Goal: Download file/media

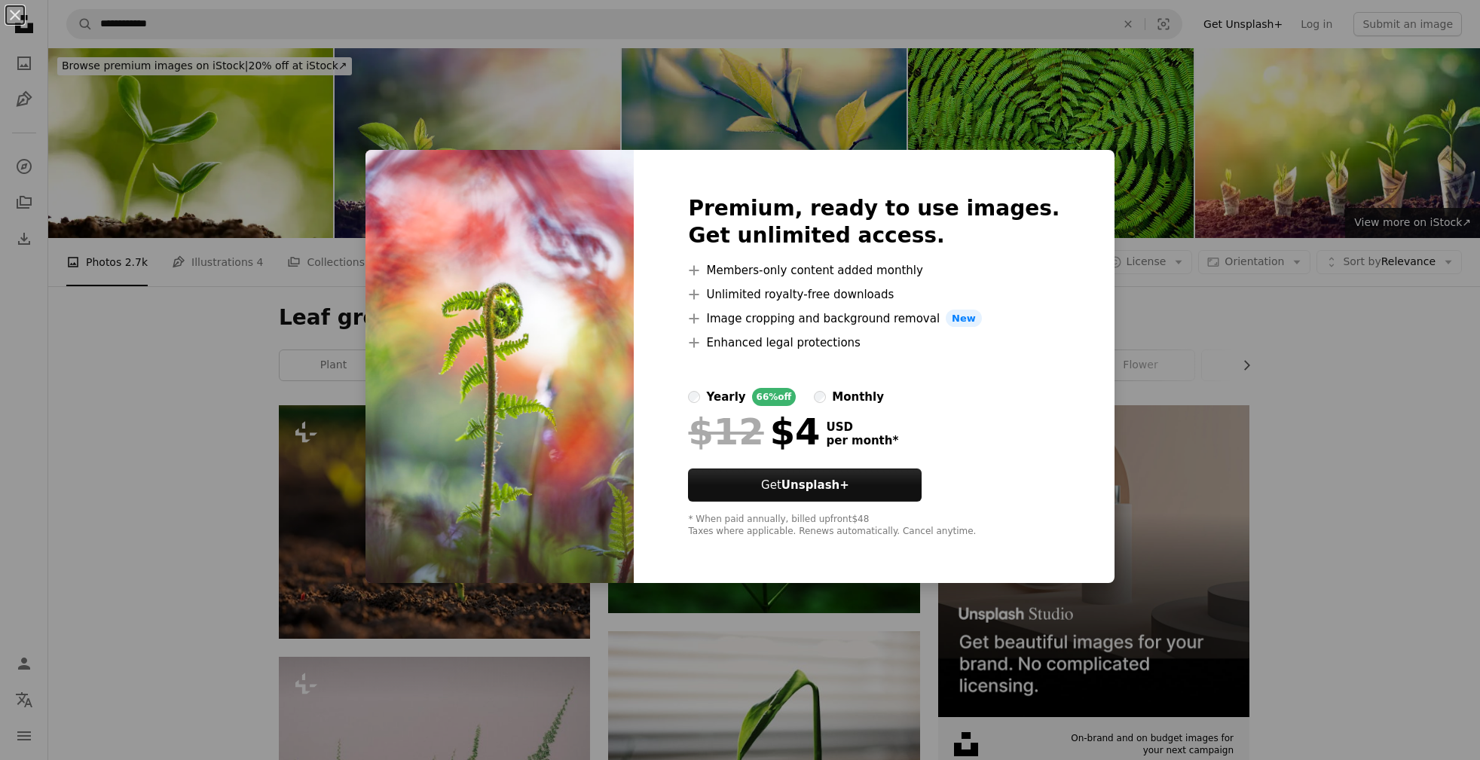
scroll to position [1077, 0]
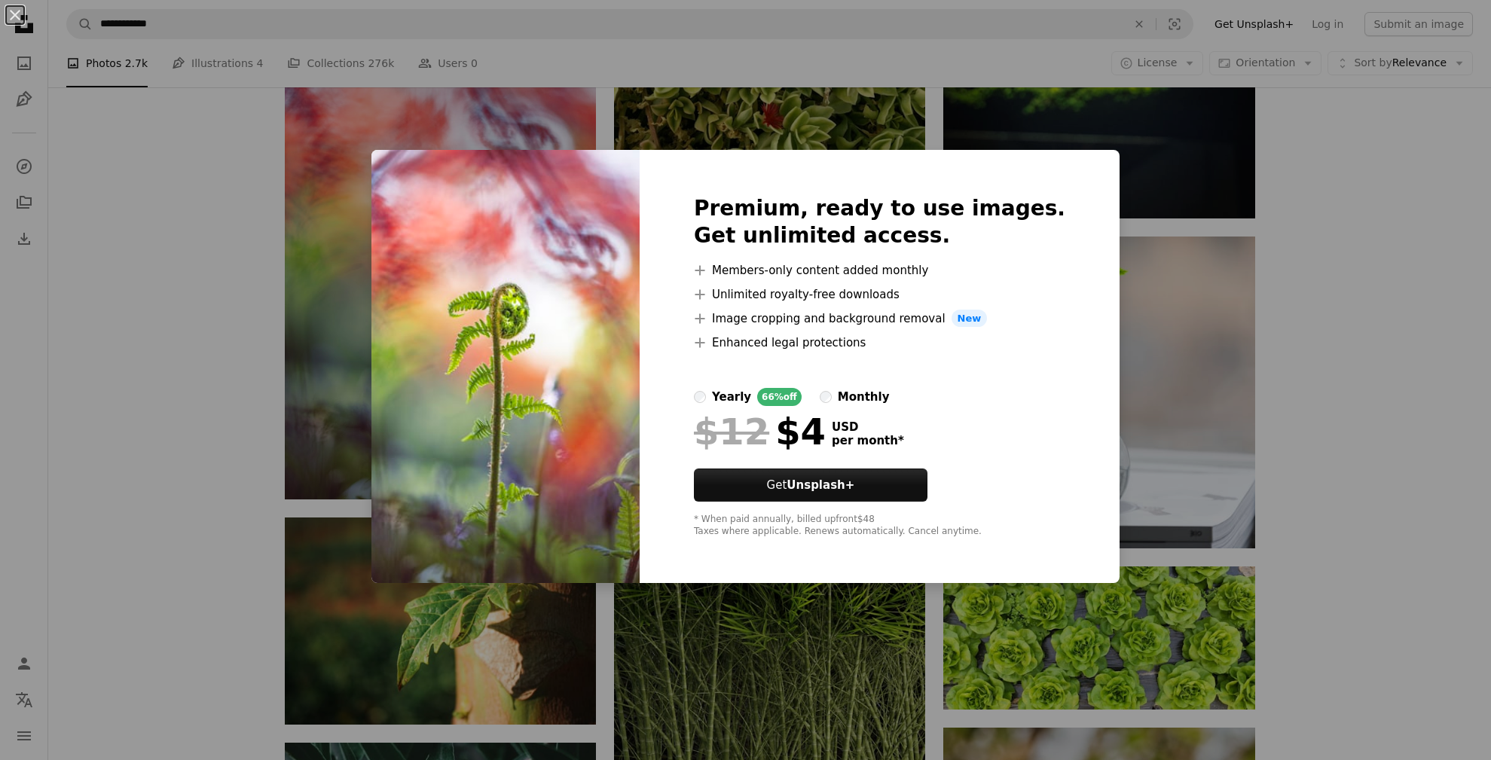
click at [1186, 261] on div "An X shape Premium, ready to use images. Get unlimited access. A plus sign Memb…" at bounding box center [745, 380] width 1491 height 760
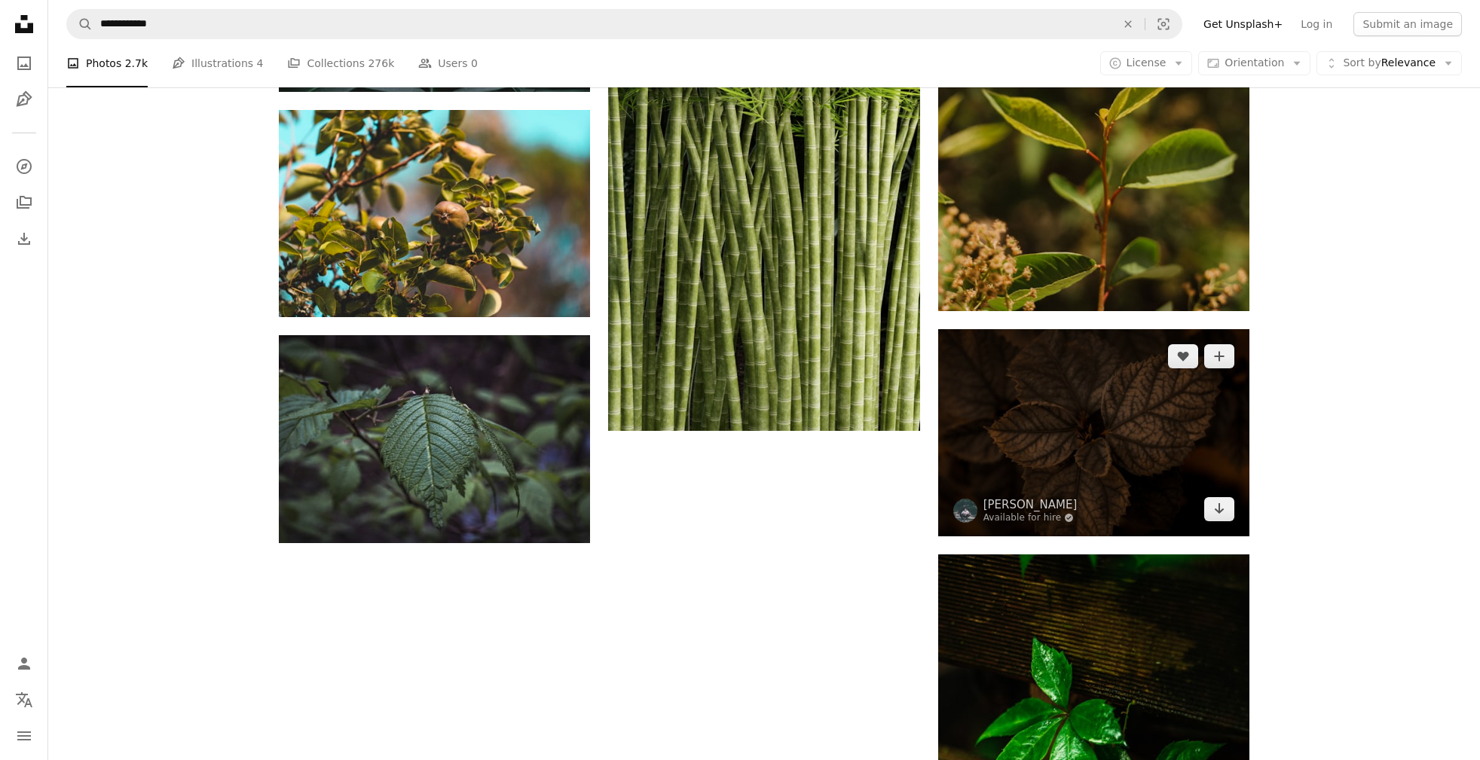
scroll to position [1848, 0]
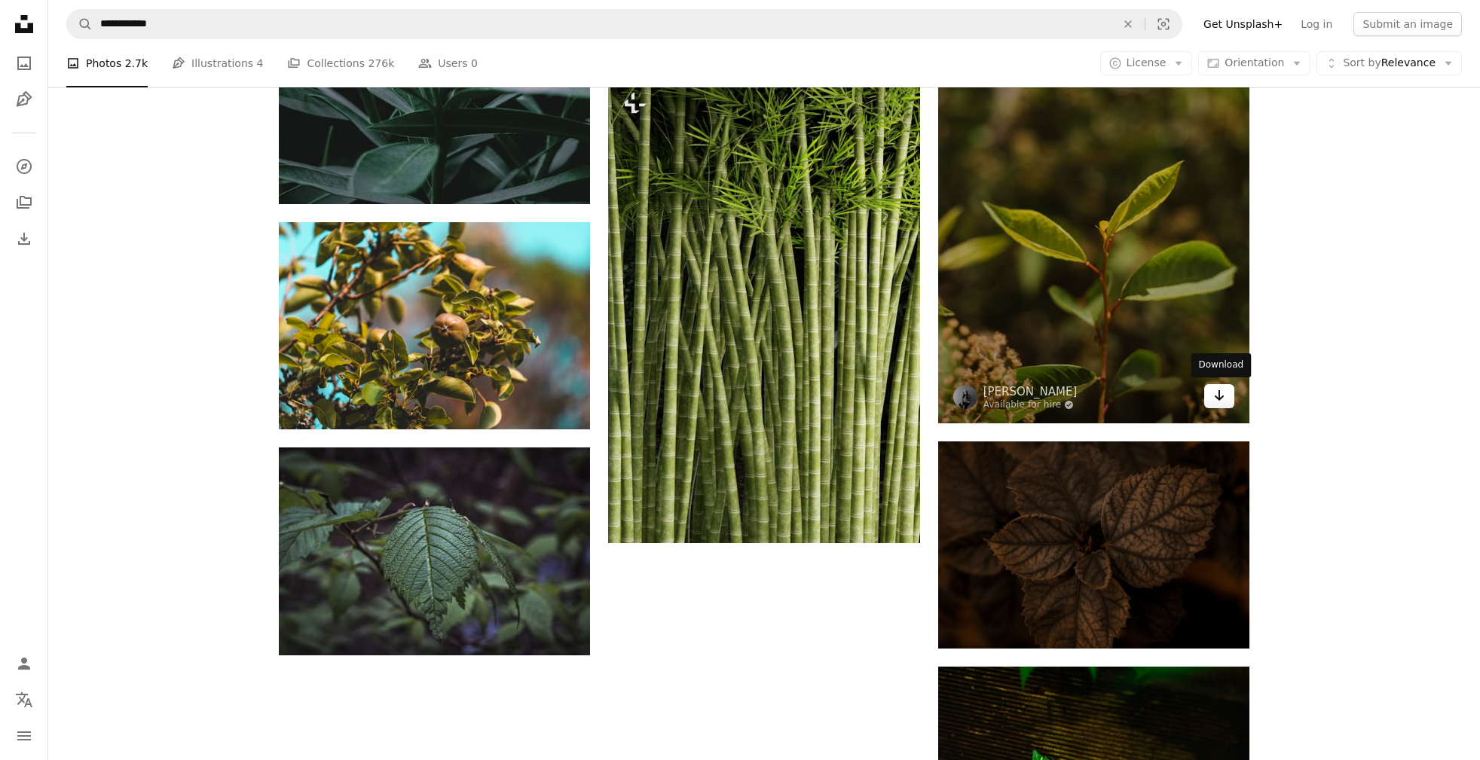
click at [1225, 401] on link "Arrow pointing down" at bounding box center [1219, 396] width 30 height 24
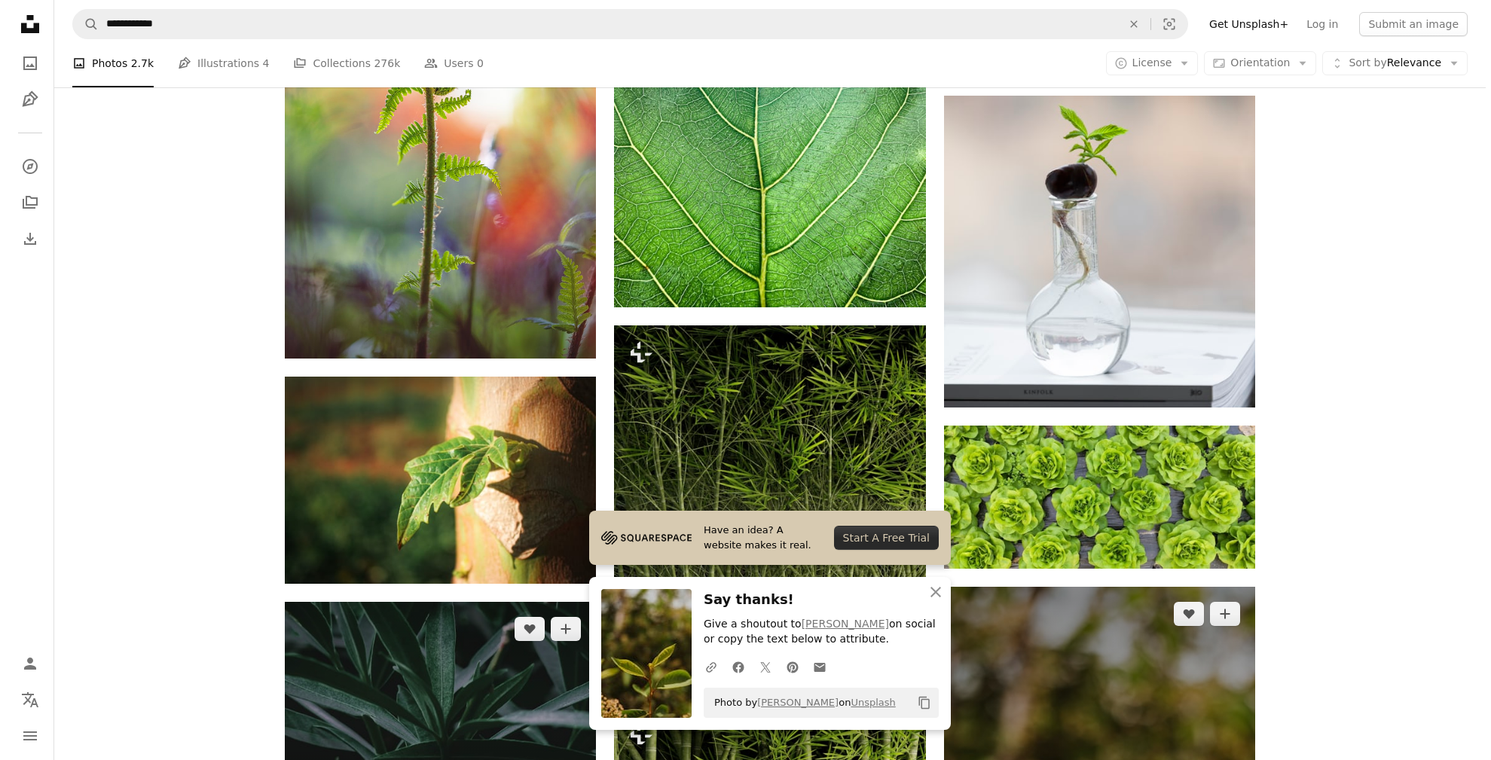
scroll to position [1182, 0]
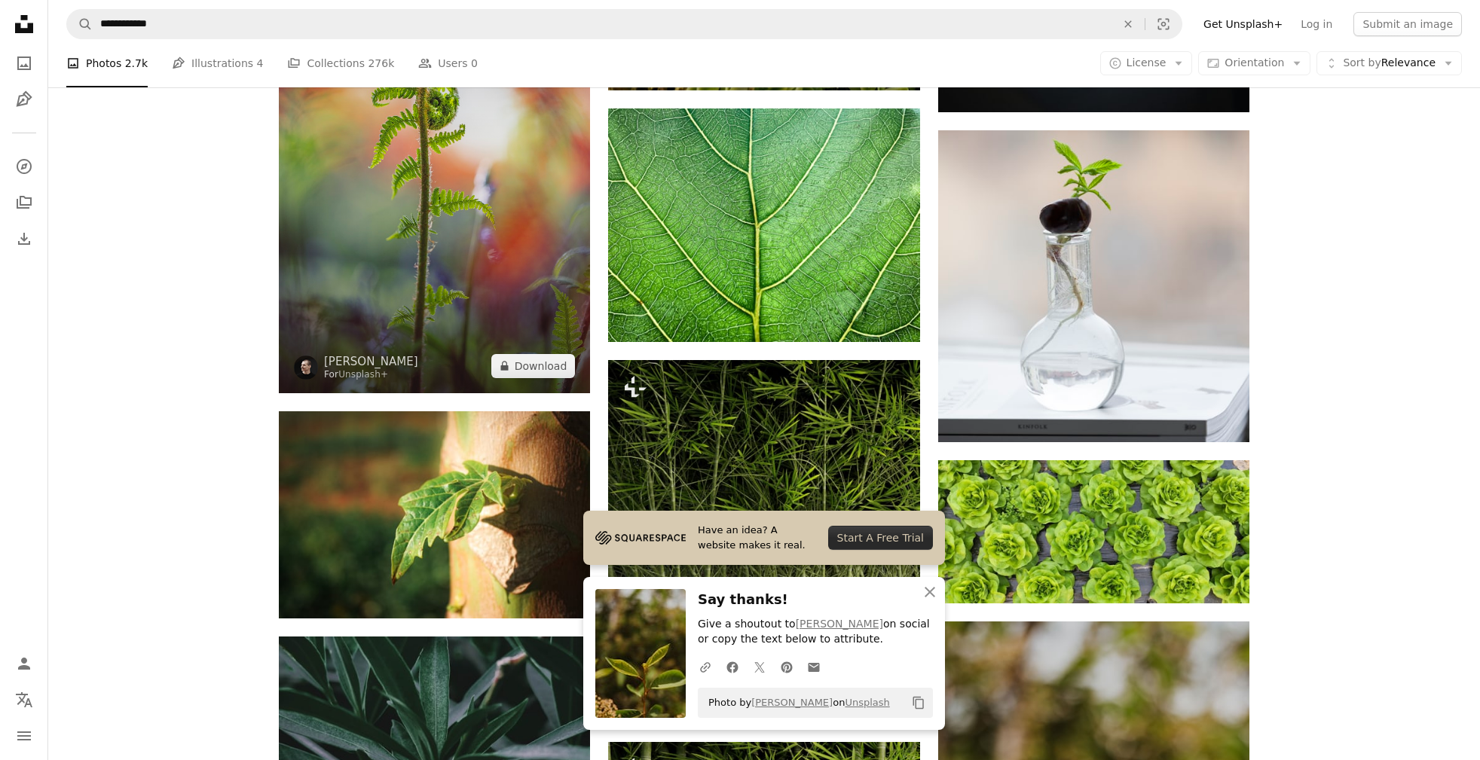
click at [499, 298] on img at bounding box center [434, 159] width 311 height 467
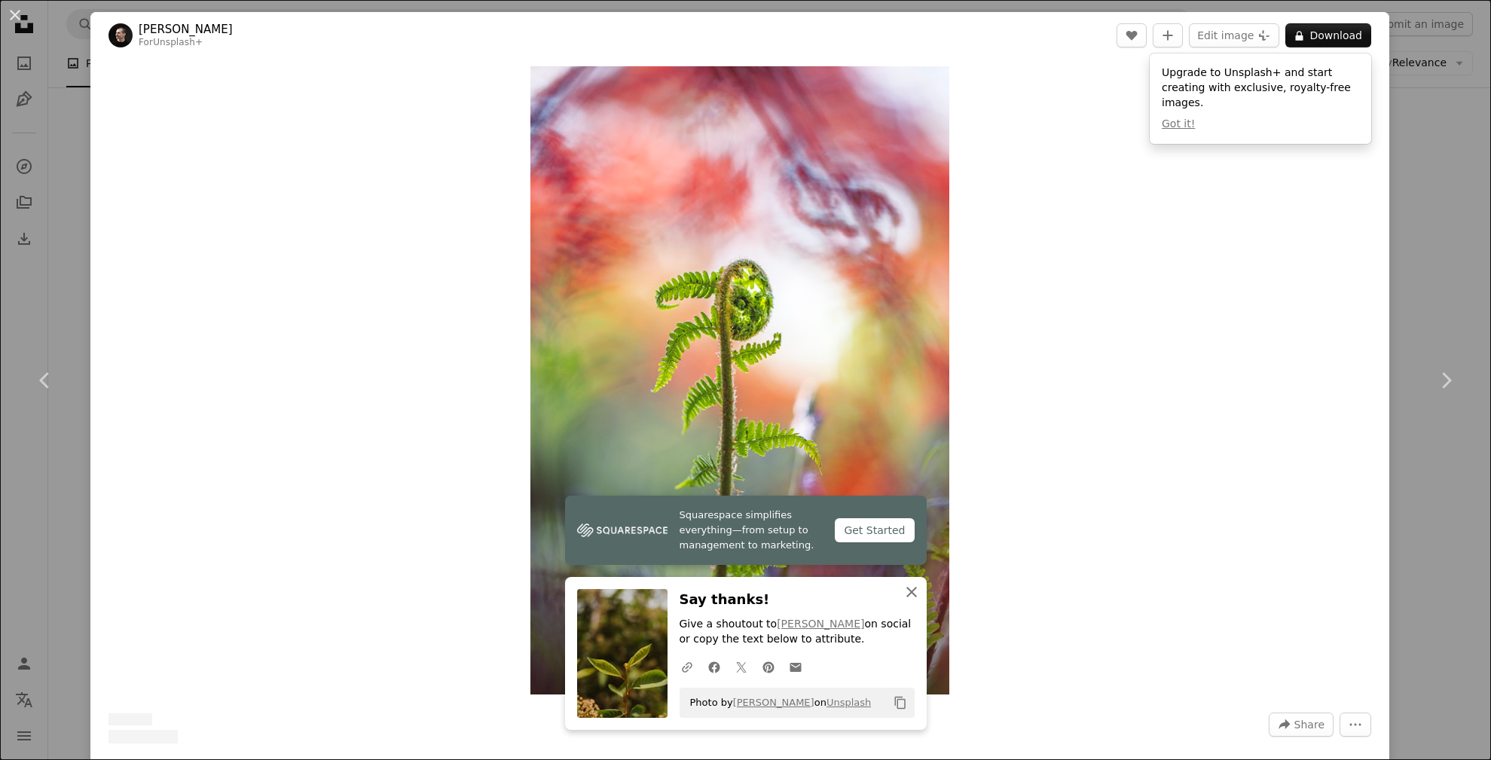
click at [911, 591] on icon "button" at bounding box center [911, 592] width 11 height 11
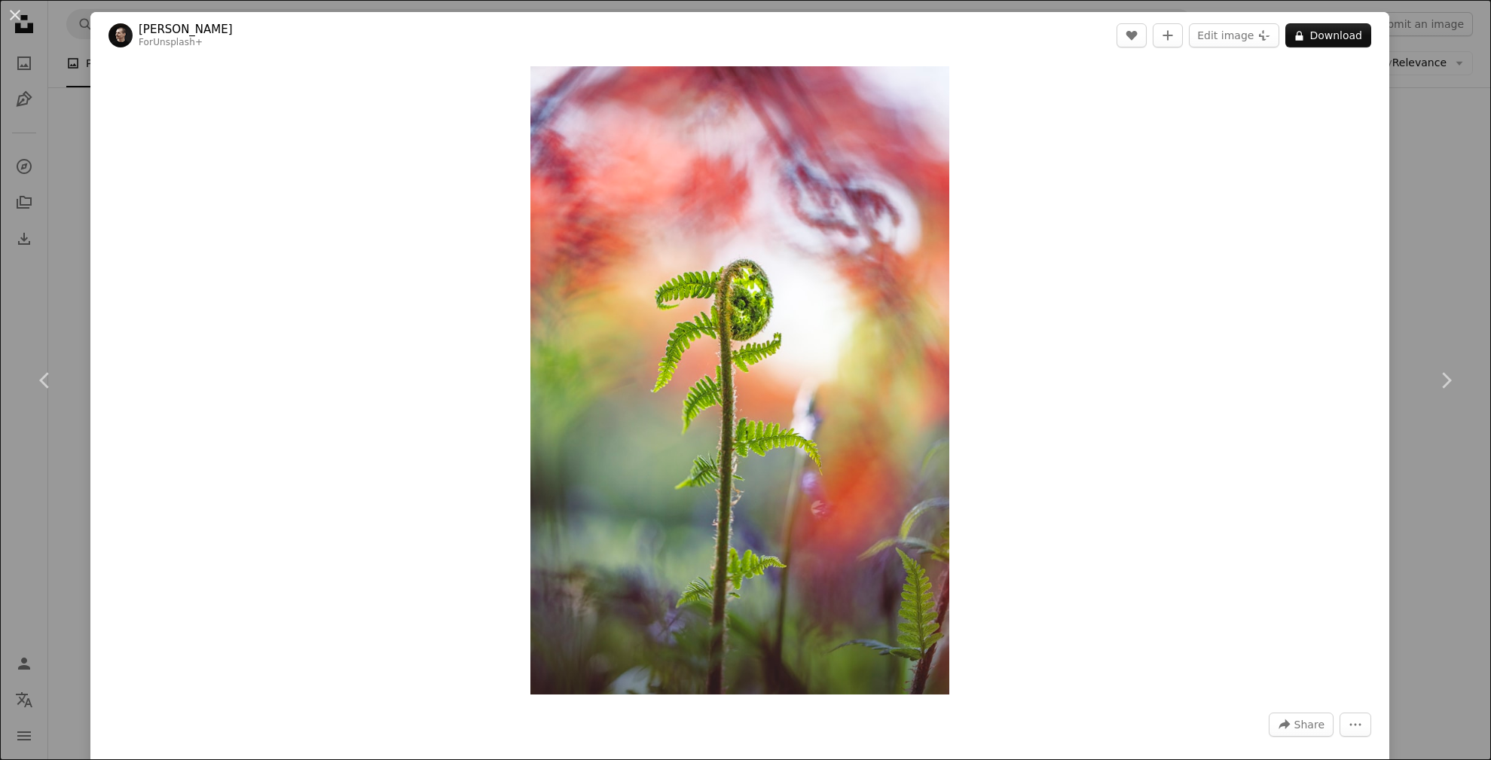
click at [76, 151] on div "An X shape Chevron left Chevron right [PERSON_NAME] For Unsplash+ A heart A plu…" at bounding box center [745, 380] width 1491 height 760
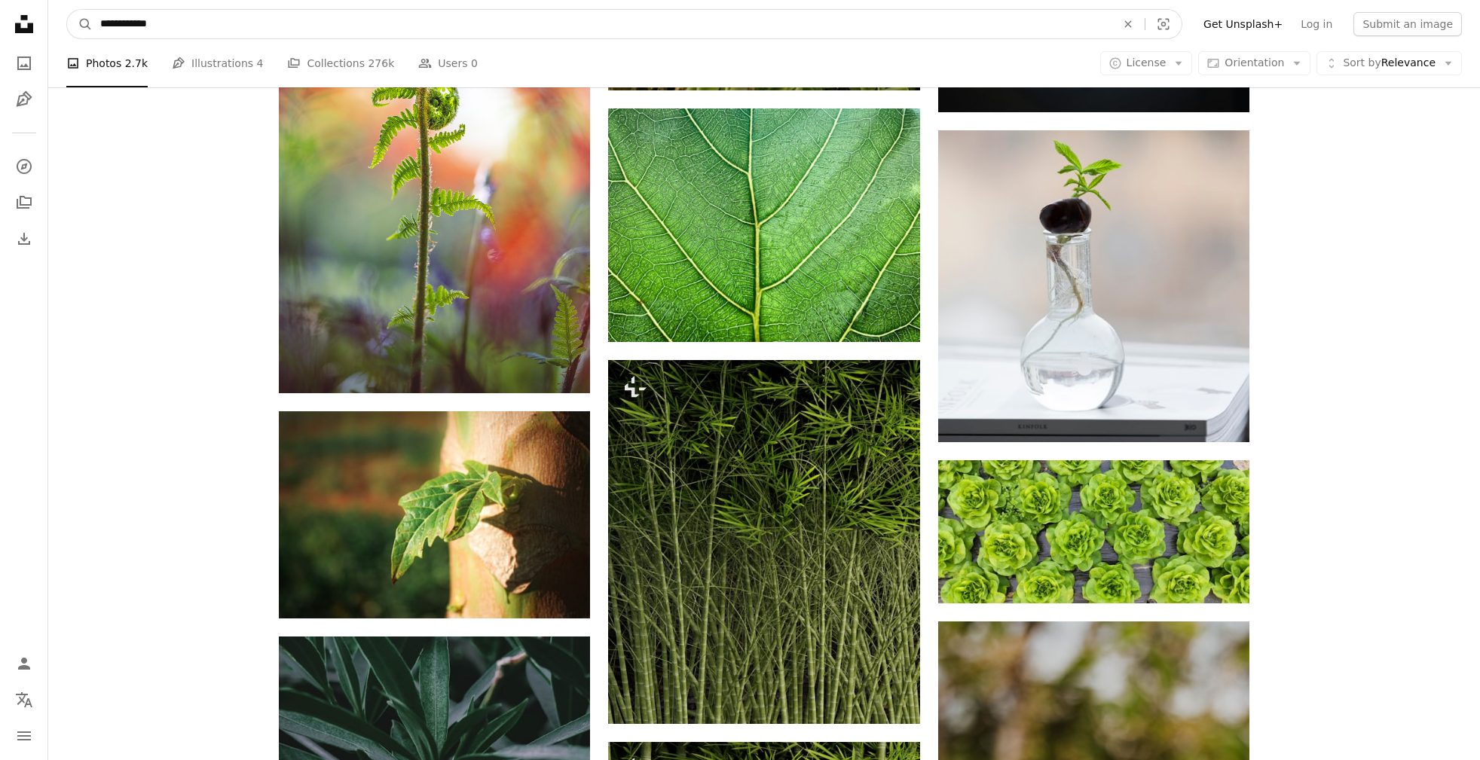
click at [224, 17] on input "**********" at bounding box center [602, 24] width 1019 height 29
type input "**********"
click at [67, 10] on button "A magnifying glass" at bounding box center [80, 24] width 26 height 29
